Goal: Find specific page/section: Find specific page/section

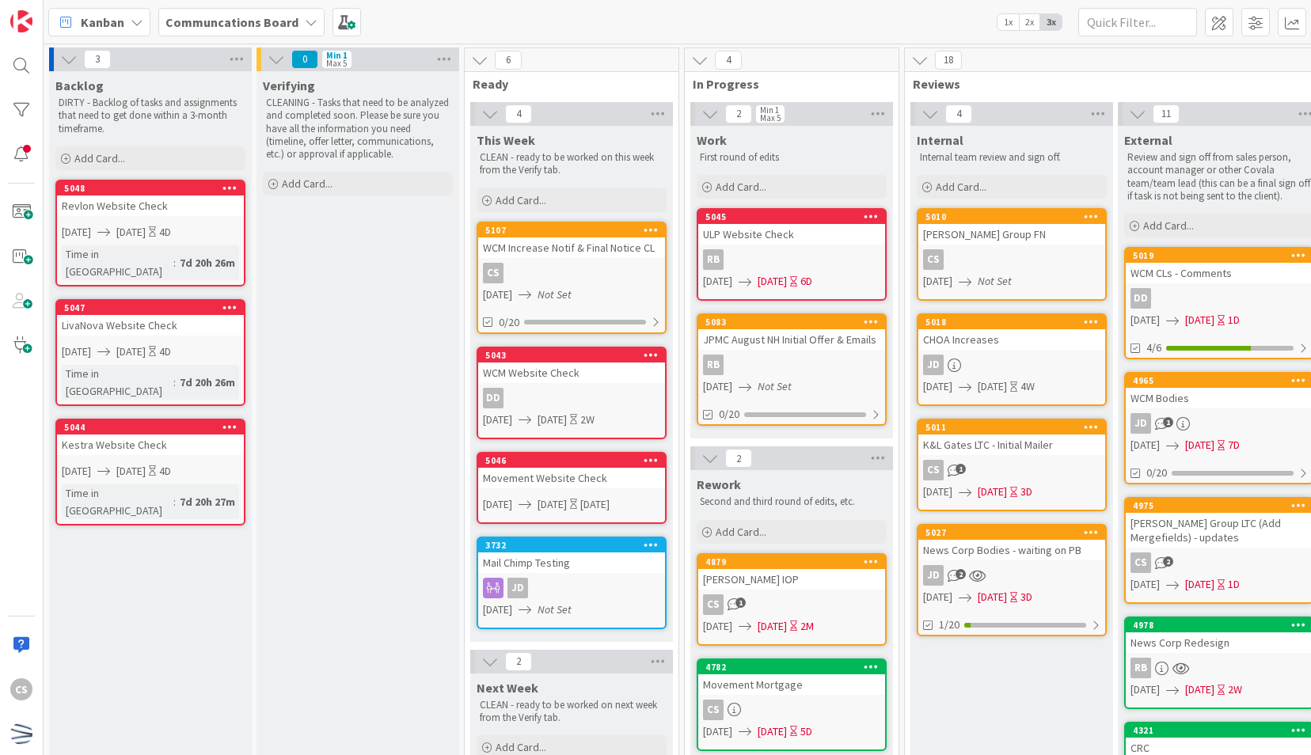
click at [1029, 458] on link "5011 K&L Gates LTC - Initial Mailer CS 1 [DATE] [DATE] 3D" at bounding box center [1012, 465] width 190 height 93
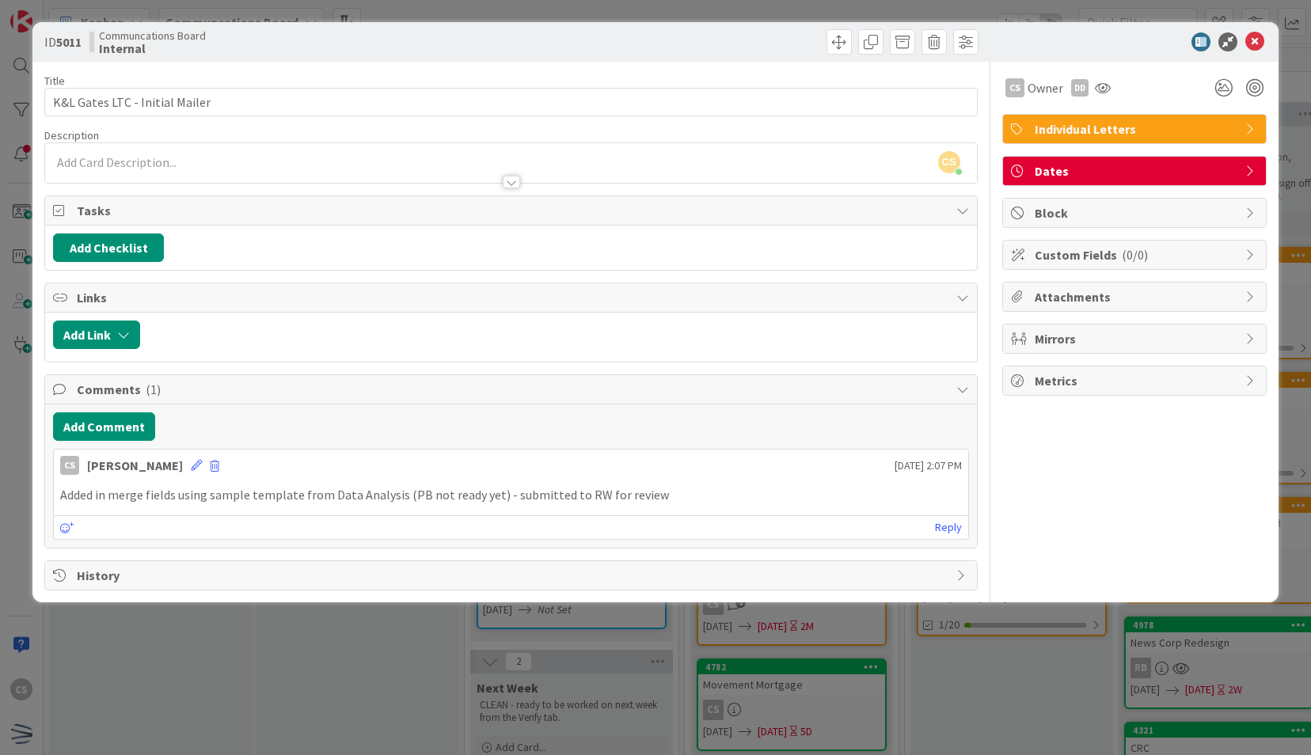
click at [1192, 130] on span "Individual Letters" at bounding box center [1136, 129] width 203 height 19
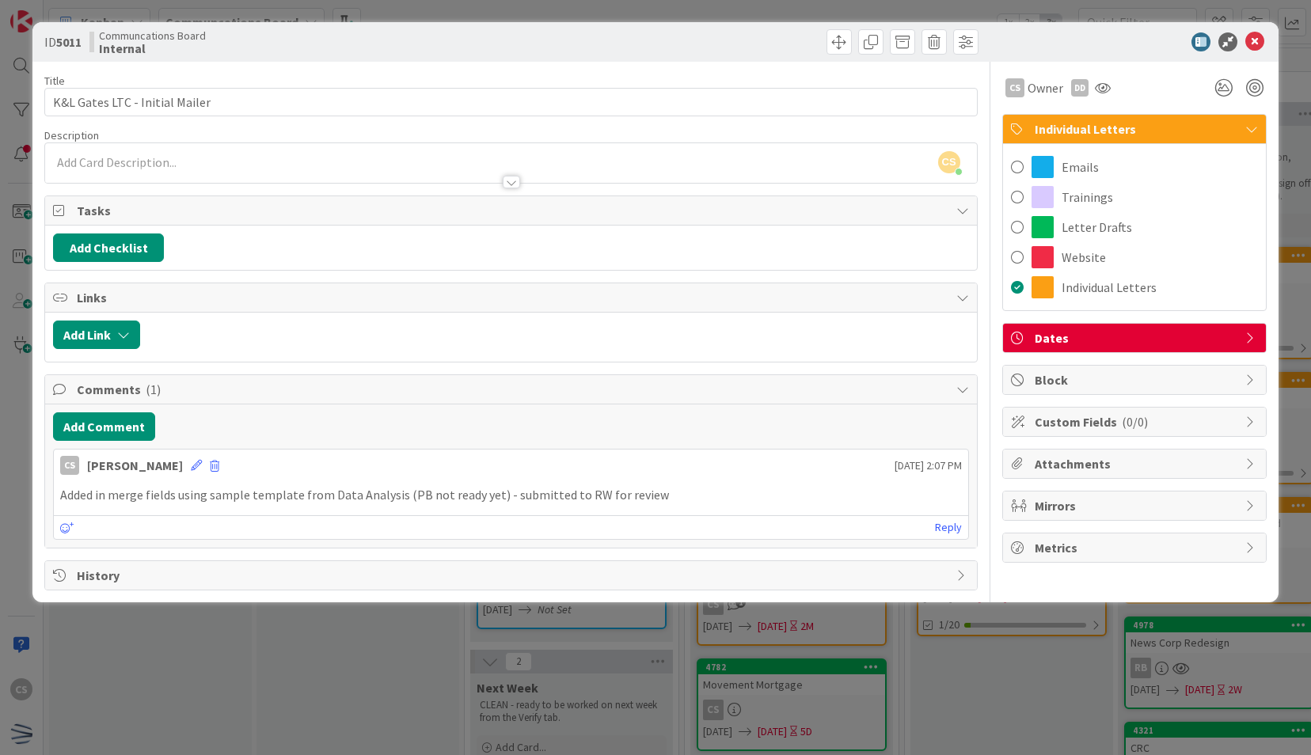
click at [1191, 131] on span "Individual Letters" at bounding box center [1136, 129] width 203 height 19
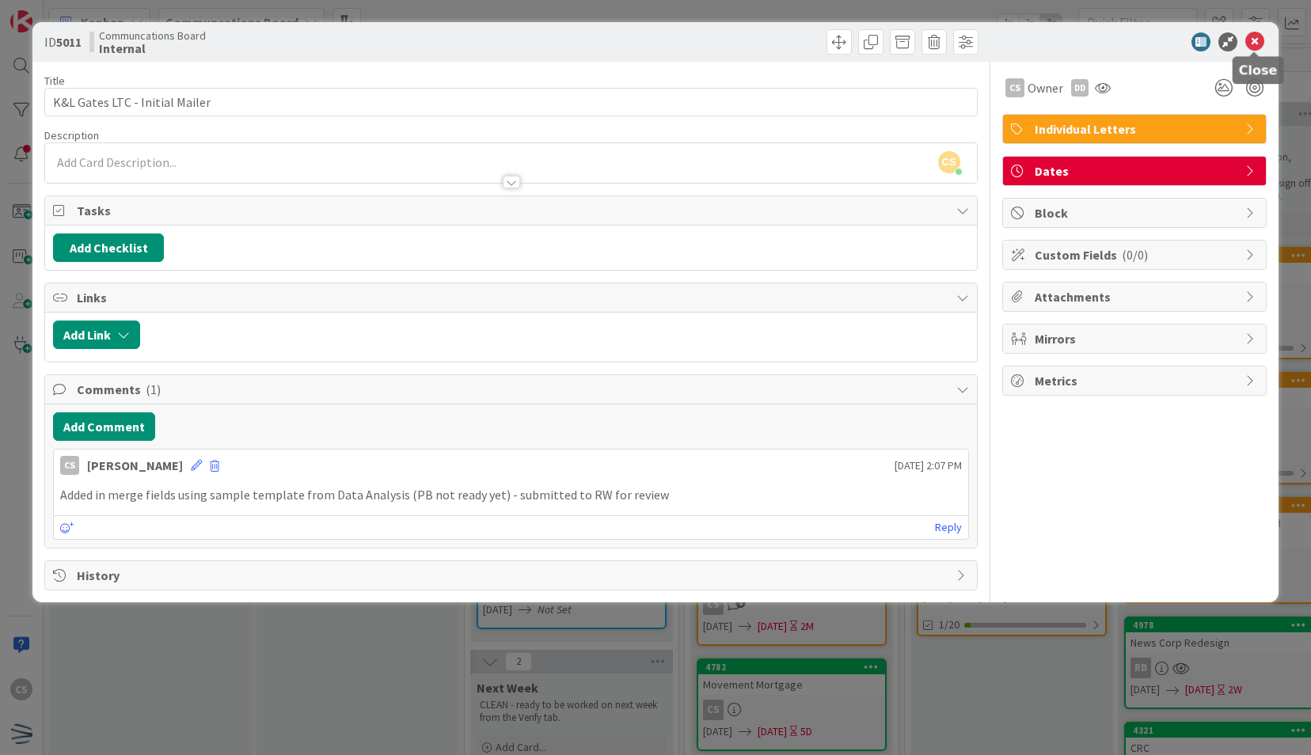
click at [1251, 44] on icon at bounding box center [1255, 41] width 19 height 19
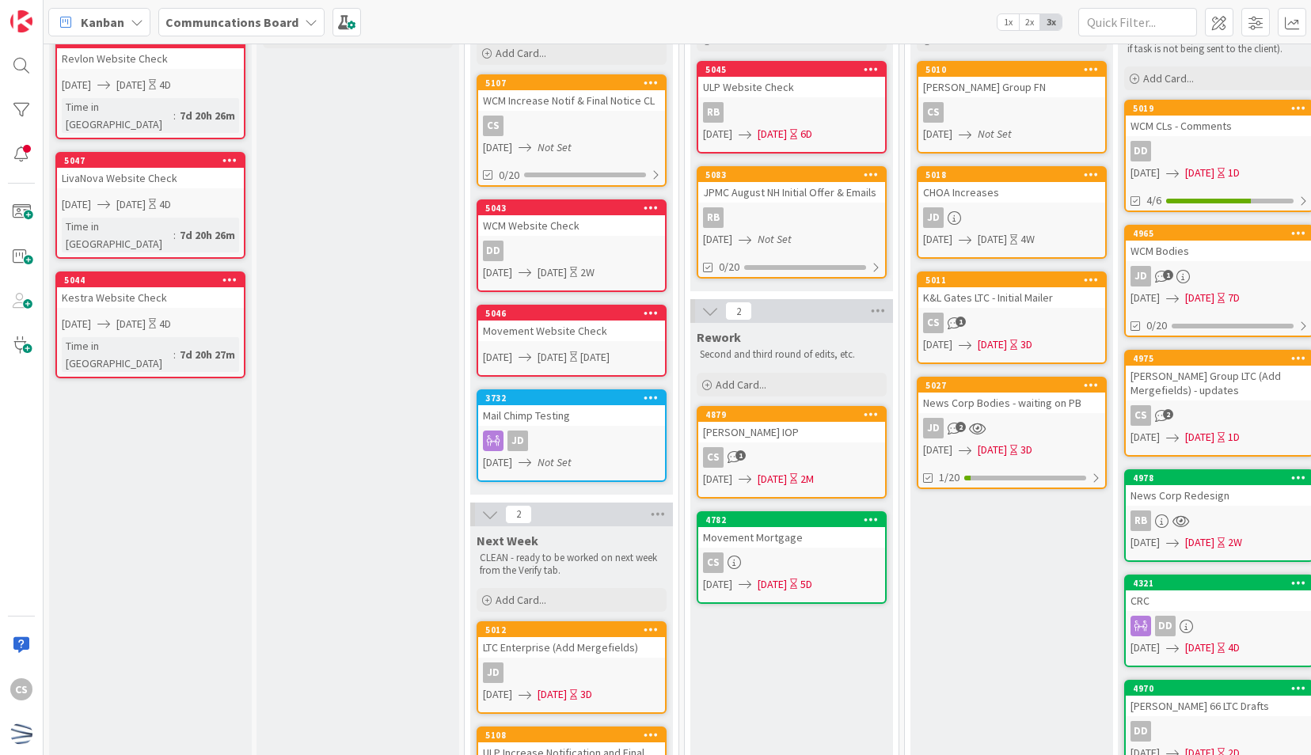
scroll to position [158, 0]
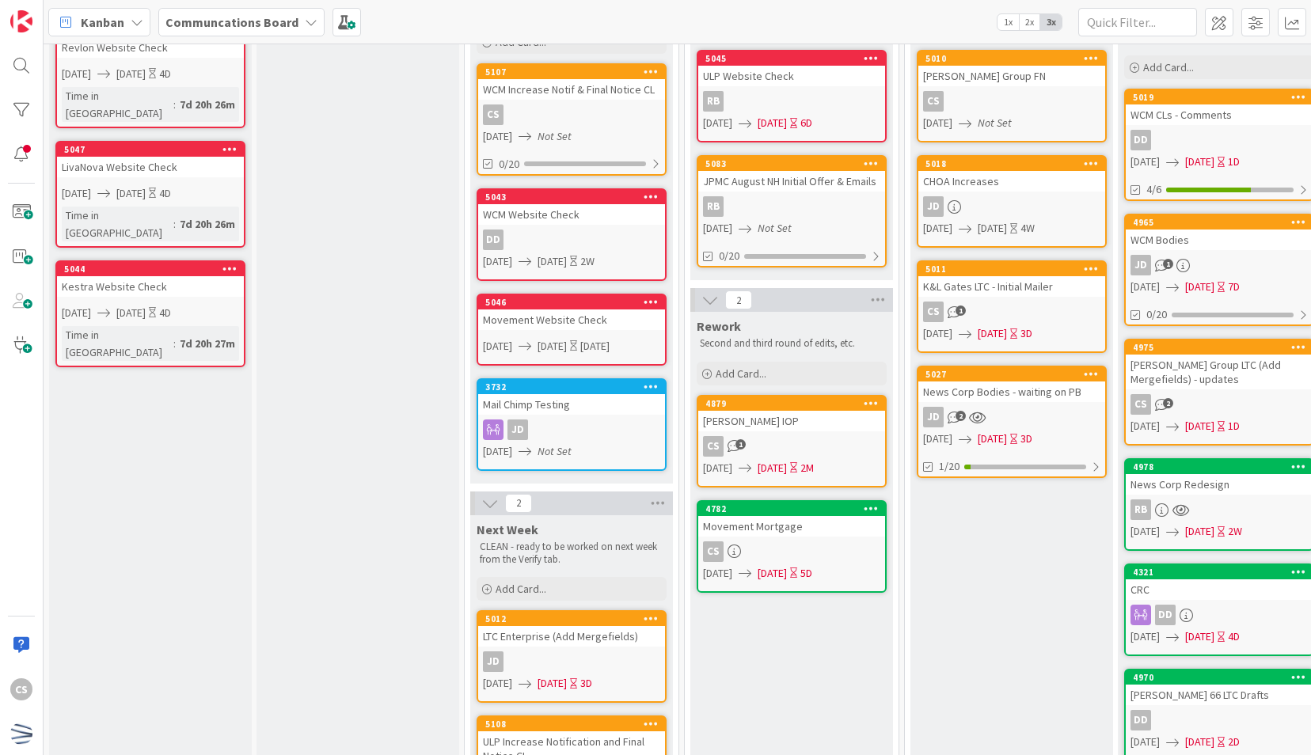
click at [811, 436] on div "CS 1" at bounding box center [791, 446] width 187 height 21
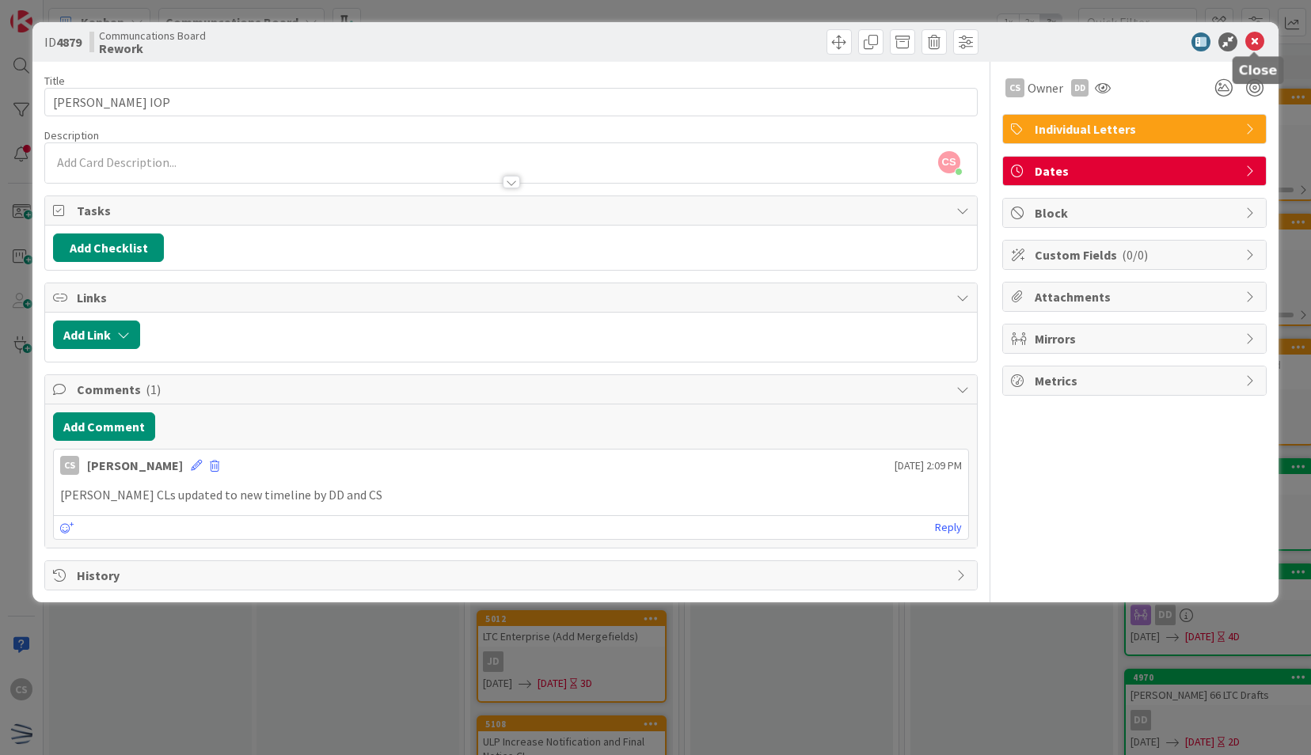
click at [1255, 42] on icon at bounding box center [1255, 41] width 19 height 19
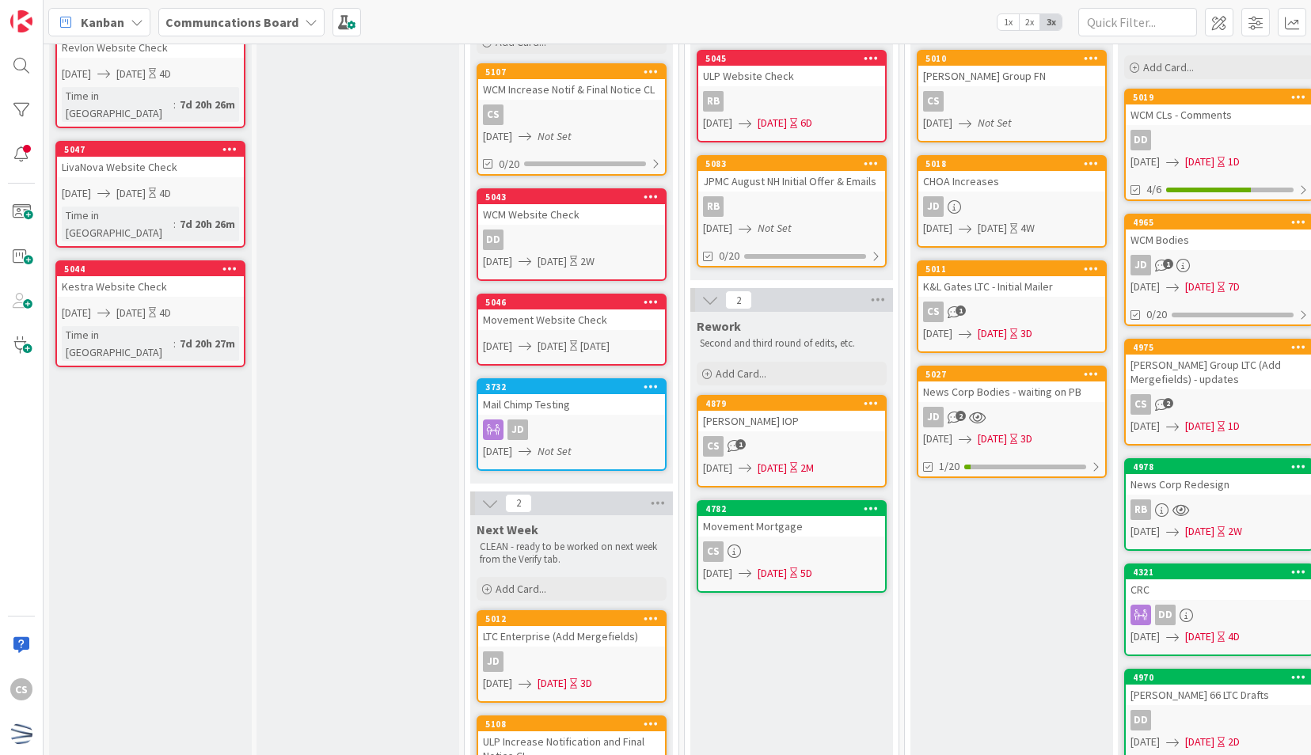
click at [308, 434] on div "Verifying CLEANING - Tasks that need to be analyzed and completed soon. Please …" at bounding box center [358, 595] width 203 height 1364
click at [347, 487] on div "Verifying CLEANING - Tasks that need to be analyzed and completed soon. Please …" at bounding box center [358, 595] width 203 height 1364
click at [828, 423] on div "[PERSON_NAME] IOP" at bounding box center [791, 421] width 187 height 21
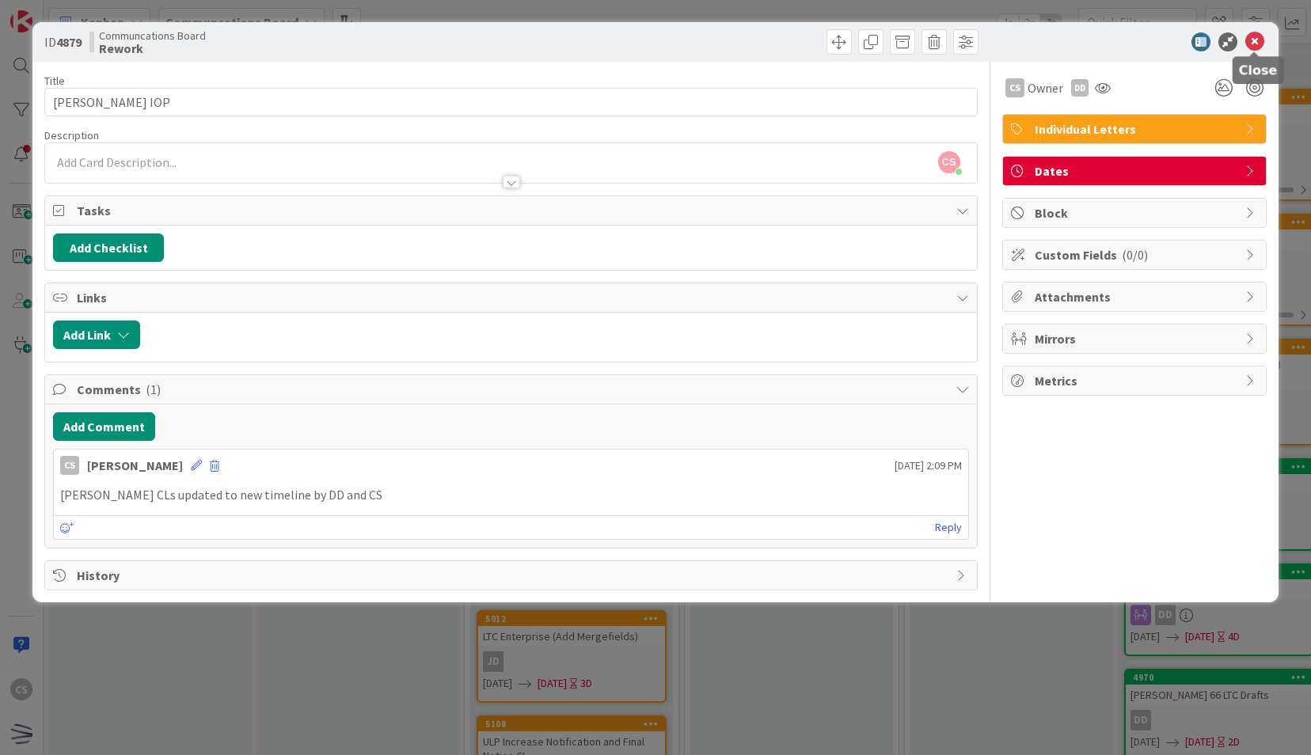
click at [1253, 41] on icon at bounding box center [1255, 41] width 19 height 19
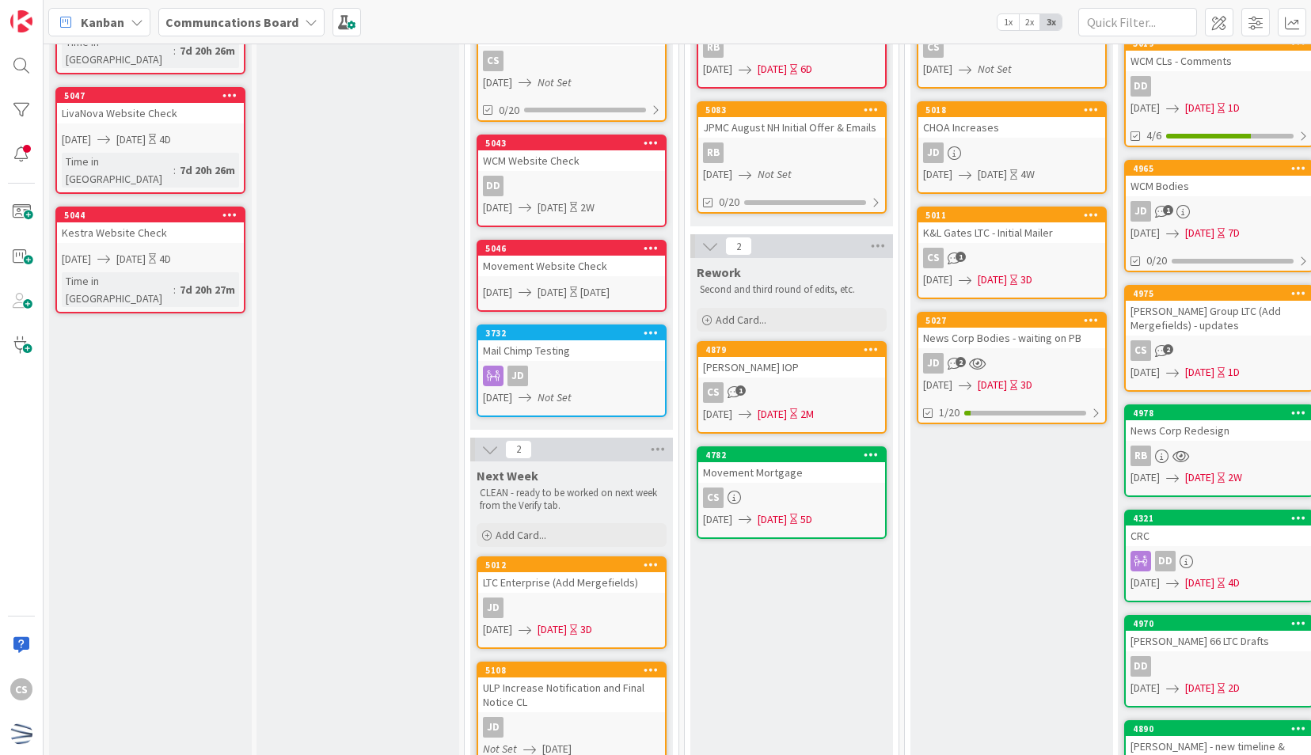
scroll to position [211, 0]
